Goal: Go to known website: Access a specific website the user already knows

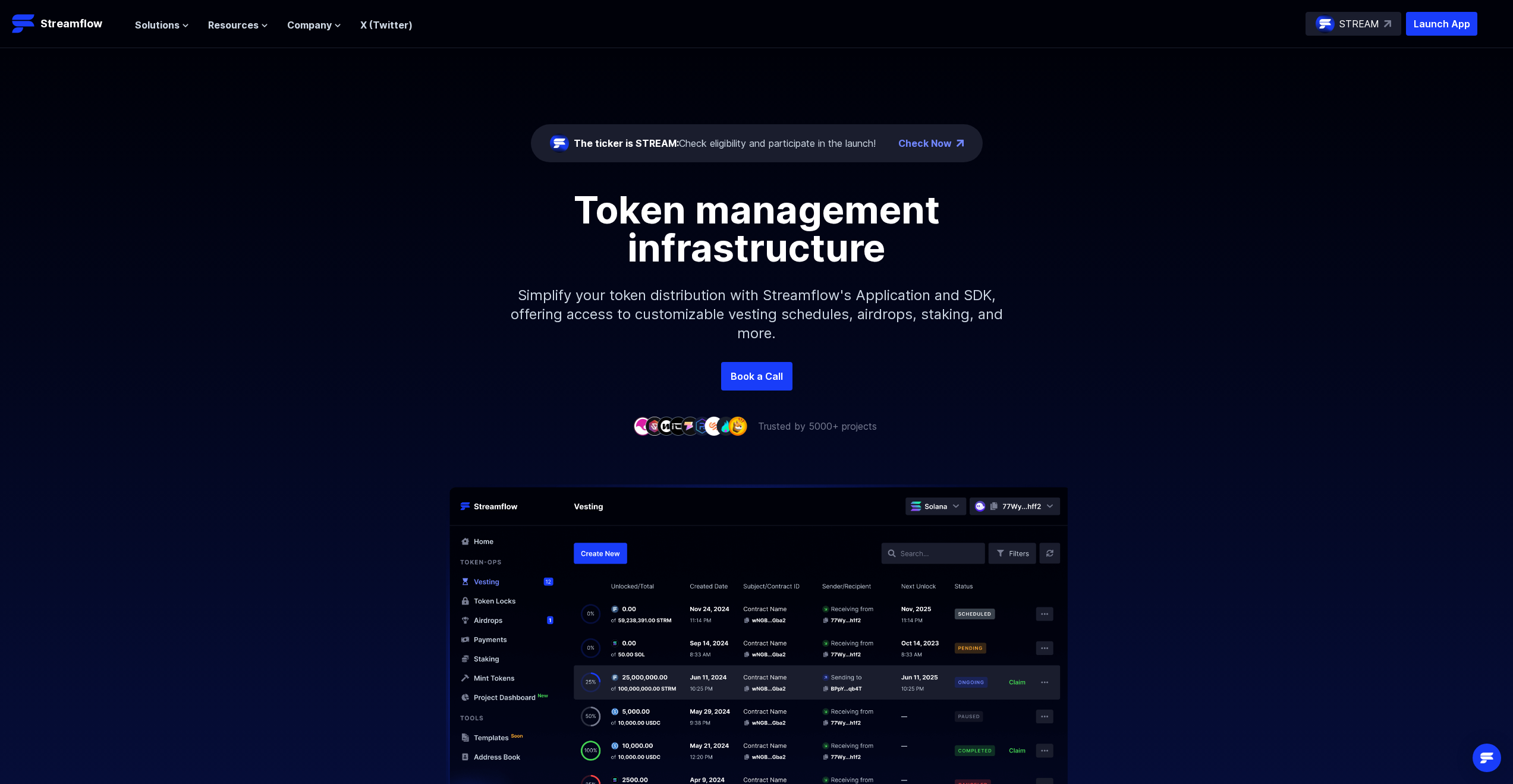
click at [1404, 23] on div "STREAM Launch App" at bounding box center [1392, 23] width 172 height 23
click at [1433, 27] on p "Launch App" at bounding box center [1441, 23] width 71 height 23
click at [1438, 33] on p "Launch App" at bounding box center [1441, 23] width 71 height 23
